Goal: Check status

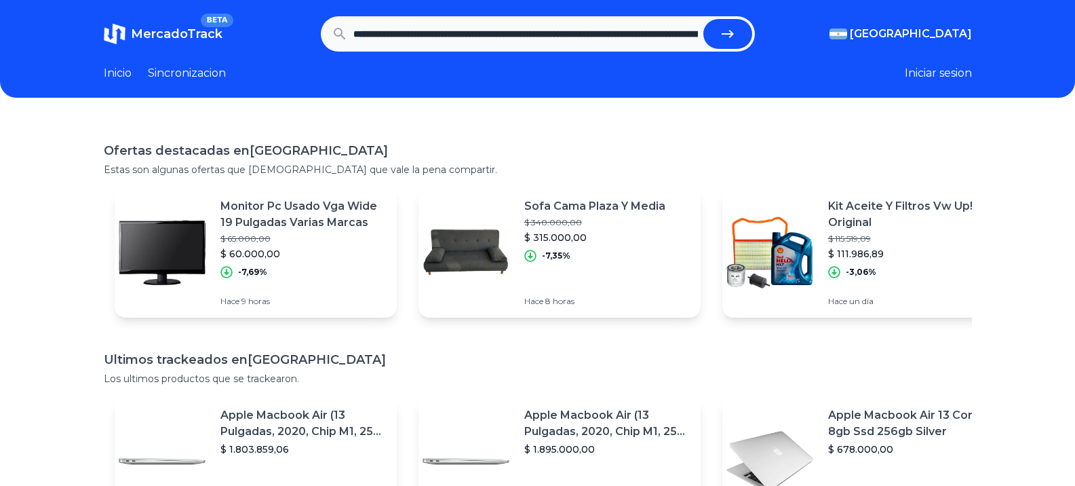
click at [741, 39] on button "submit" at bounding box center [727, 34] width 49 height 30
type input "**********"
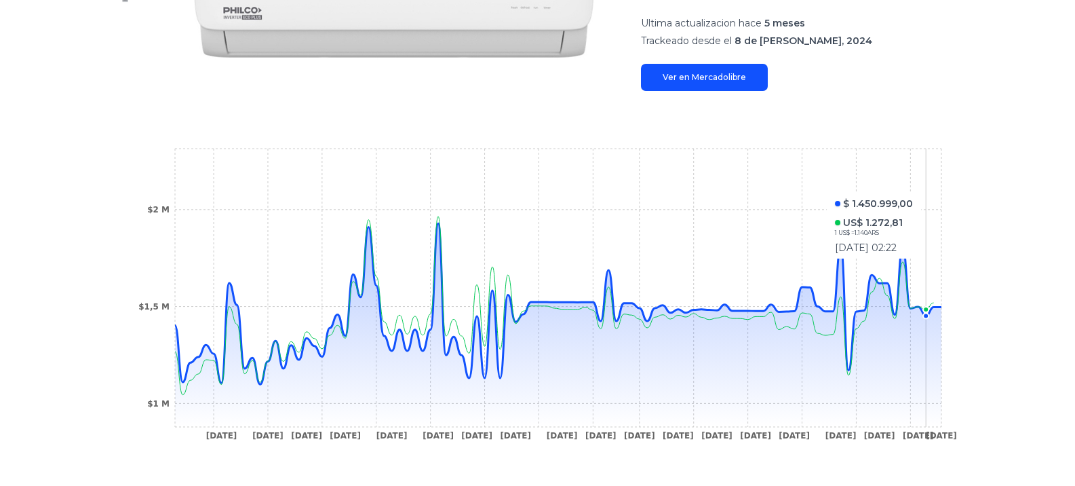
scroll to position [339, 0]
